Goal: Navigation & Orientation: Find specific page/section

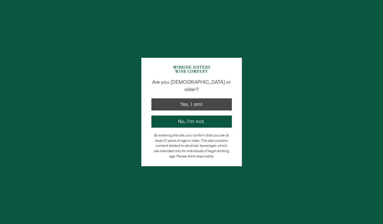
click at [206, 98] on button "Yes, I am!" at bounding box center [192, 104] width 81 height 12
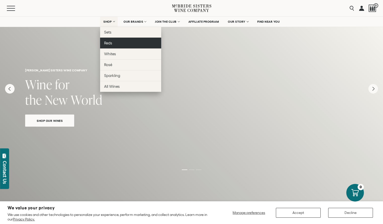
click at [110, 43] on span "Reds" at bounding box center [108, 43] width 8 height 4
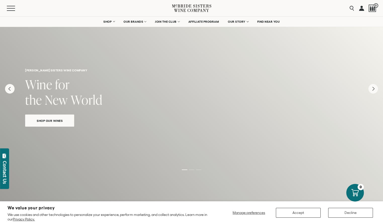
click at [304, 215] on button "Accept" at bounding box center [298, 212] width 45 height 10
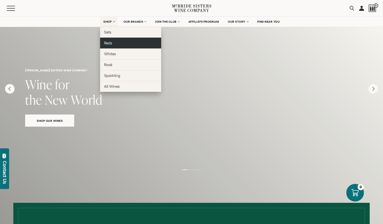
click at [112, 44] on link "Reds" at bounding box center [130, 43] width 61 height 11
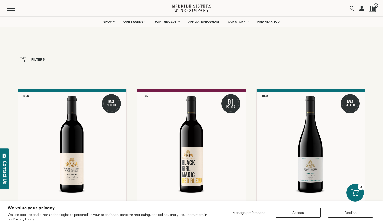
click at [304, 212] on button "Accept" at bounding box center [298, 212] width 45 height 10
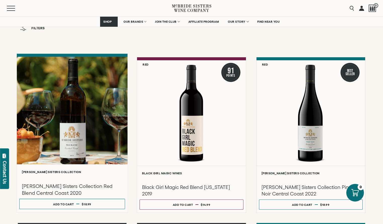
scroll to position [31, 0]
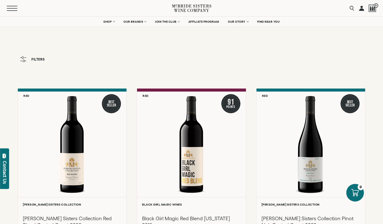
click at [12, 9] on button "Menu" at bounding box center [16, 8] width 18 height 5
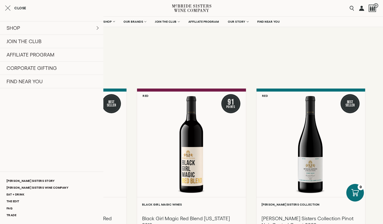
click at [9, 8] on icon "Close cart" at bounding box center [8, 8] width 6 height 6
